Goal: Navigation & Orientation: Understand site structure

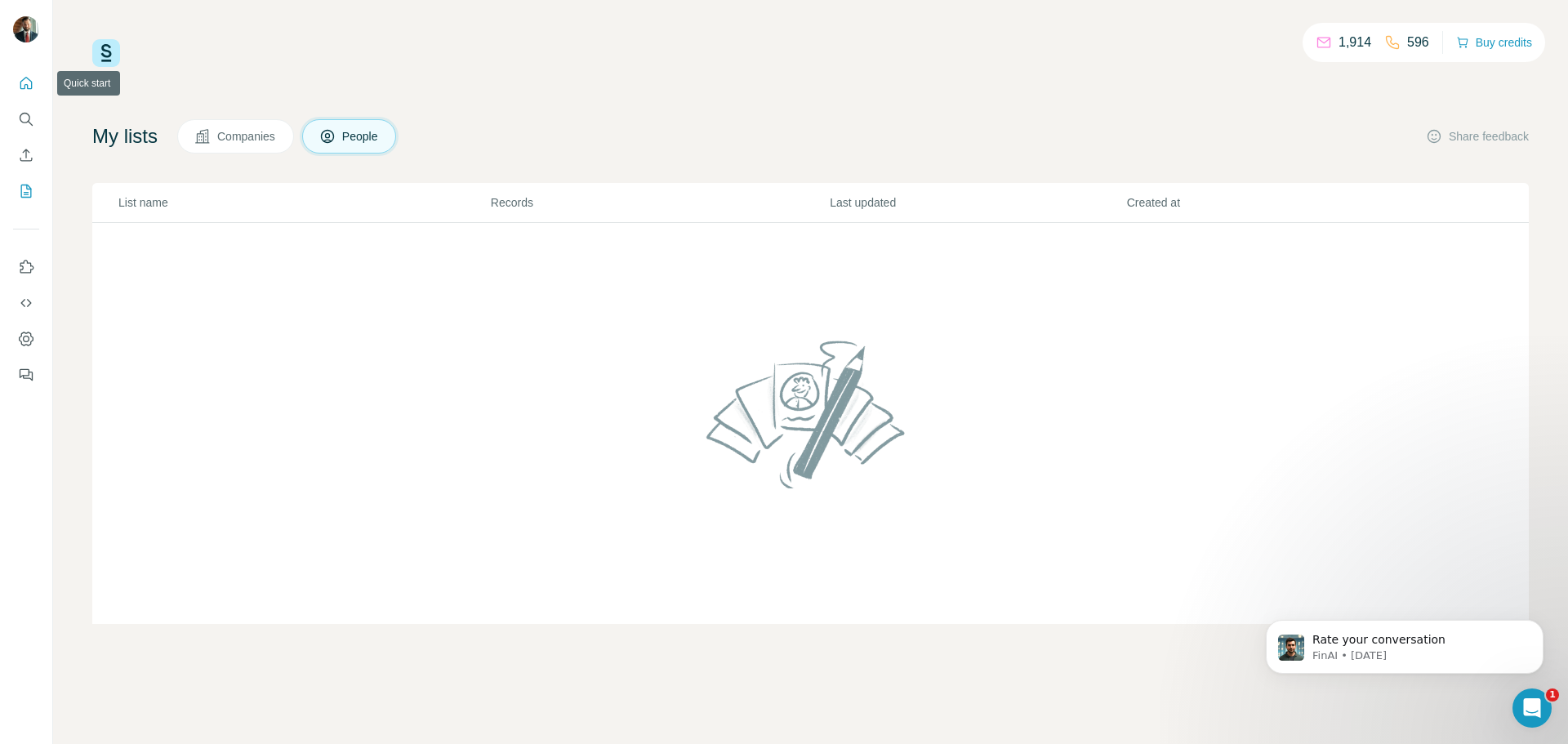
click at [29, 90] on icon "Quick start" at bounding box center [26, 83] width 16 height 16
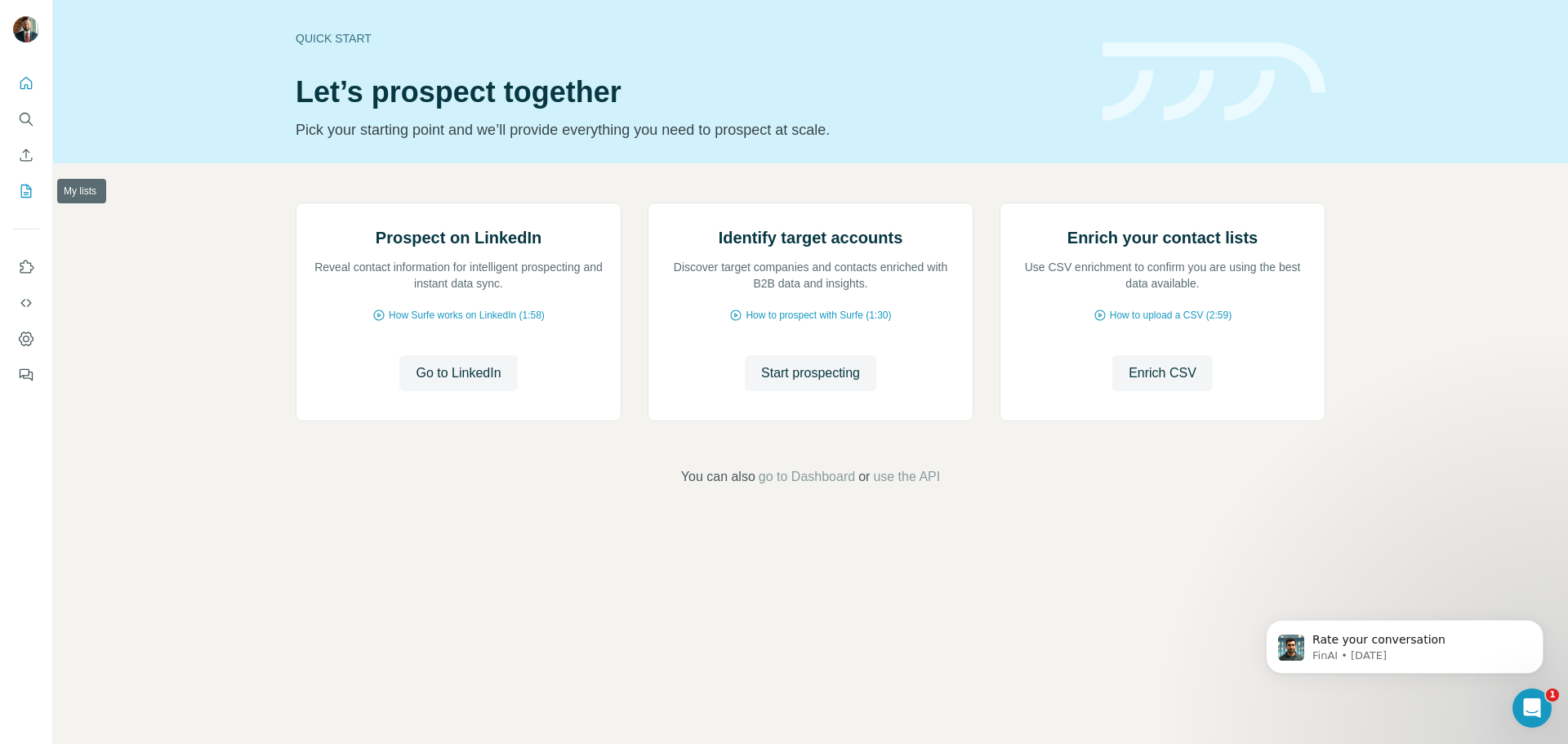
click at [28, 191] on icon "My lists" at bounding box center [26, 191] width 16 height 16
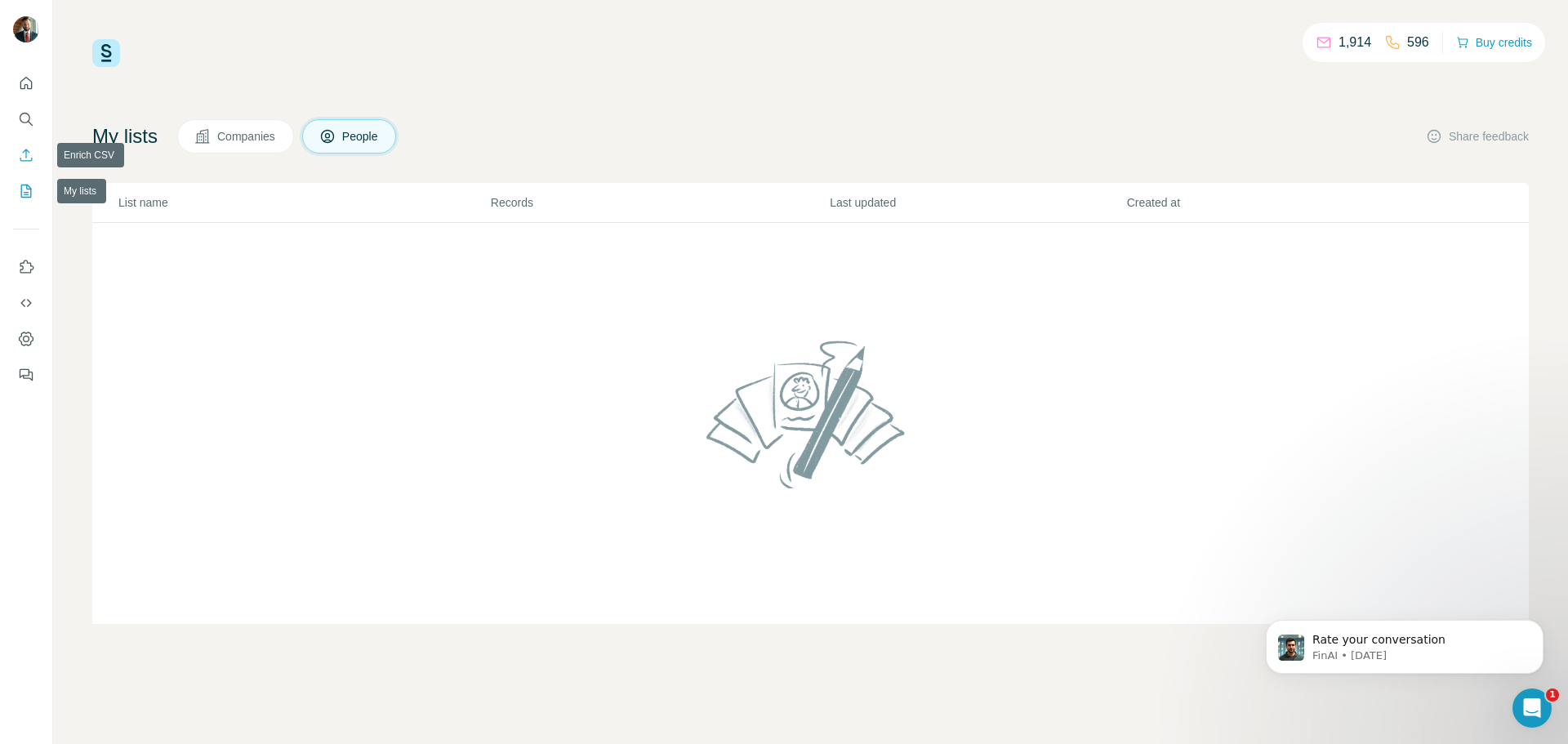
click at [28, 157] on icon "Enrich CSV" at bounding box center [26, 155] width 16 height 16
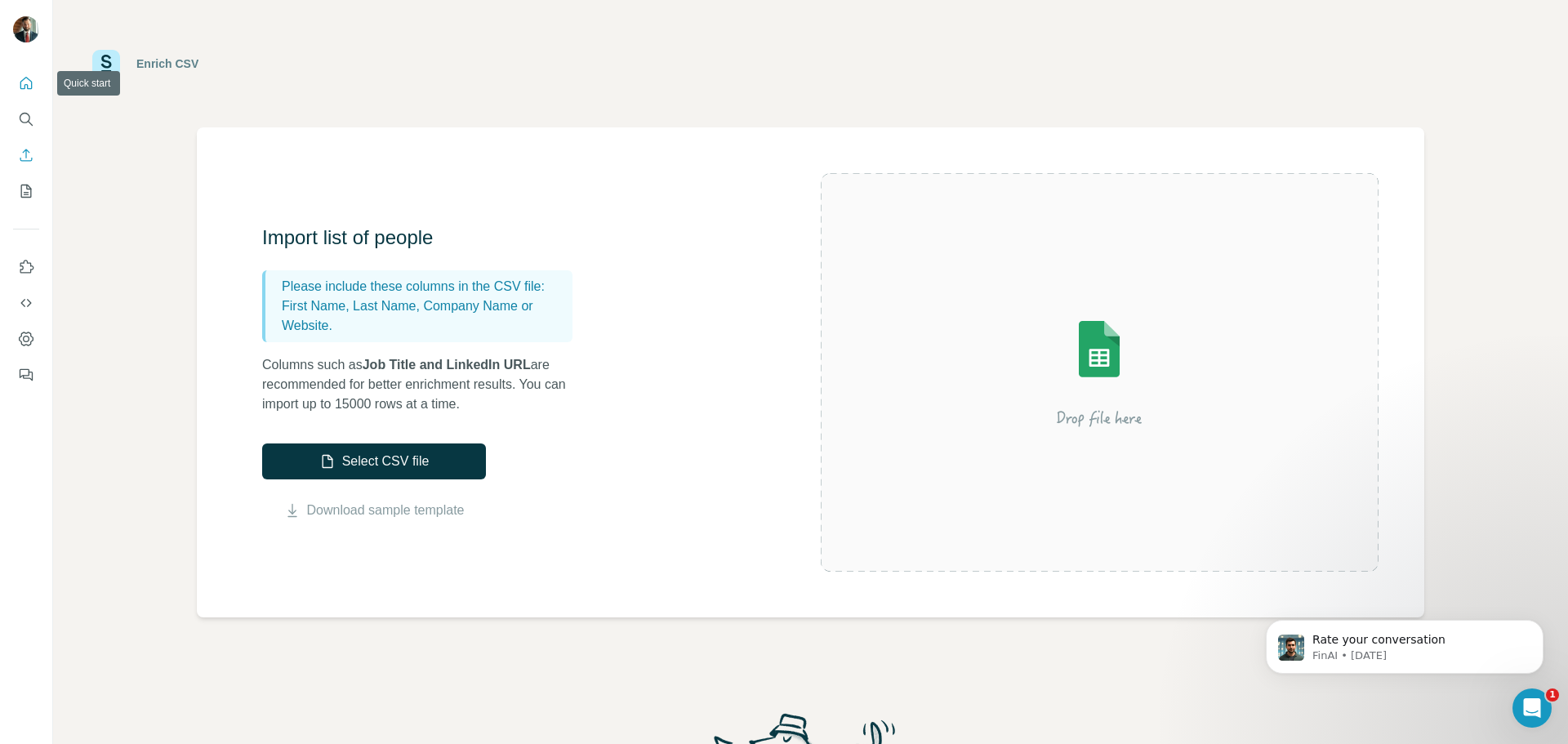
click at [34, 73] on button "Quick start" at bounding box center [27, 83] width 27 height 29
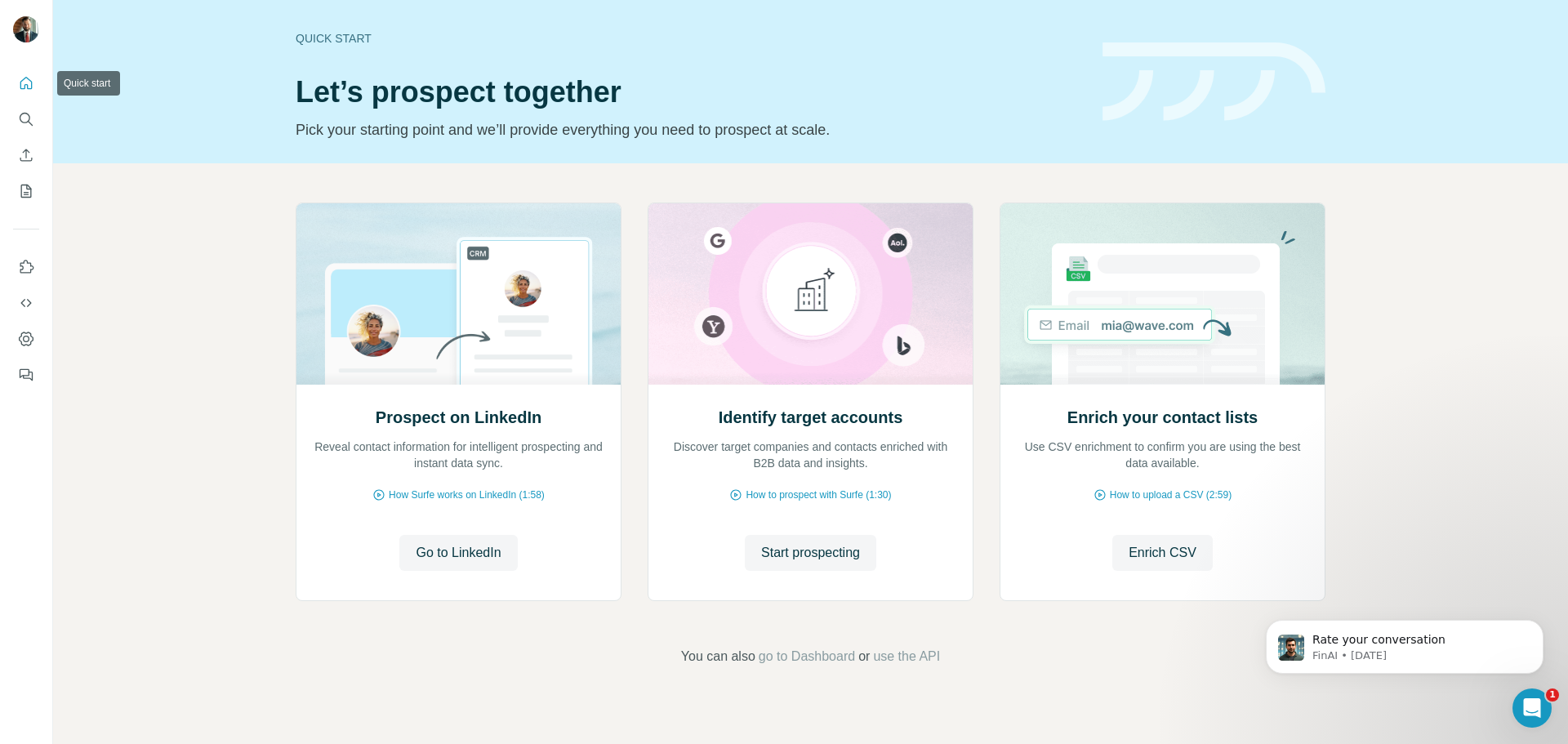
click at [21, 78] on icon "Quick start" at bounding box center [26, 83] width 16 height 16
click at [27, 195] on icon "My lists" at bounding box center [28, 190] width 9 height 10
